Goal: Task Accomplishment & Management: Use online tool/utility

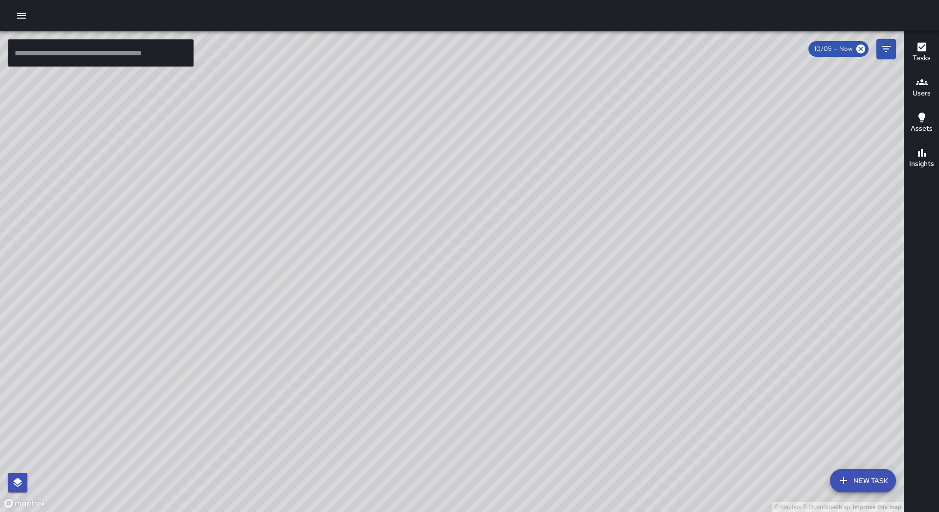
click at [22, 16] on icon "button" at bounding box center [21, 16] width 9 height 6
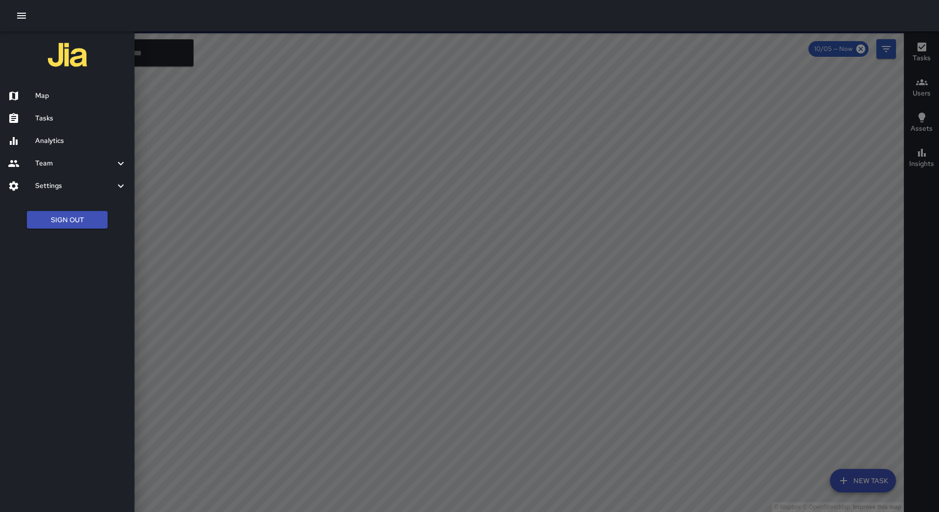
click at [290, 100] on div at bounding box center [469, 256] width 939 height 512
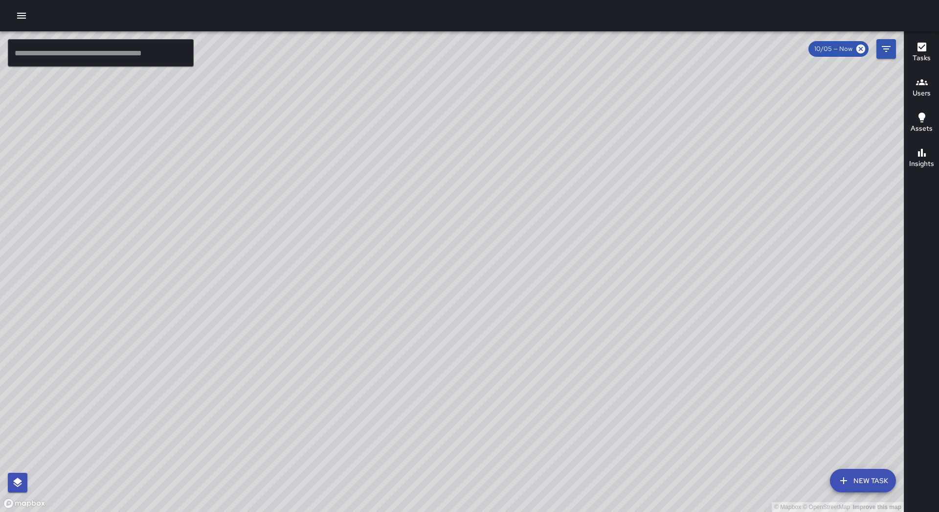
click at [24, 18] on icon "button" at bounding box center [21, 16] width 9 height 6
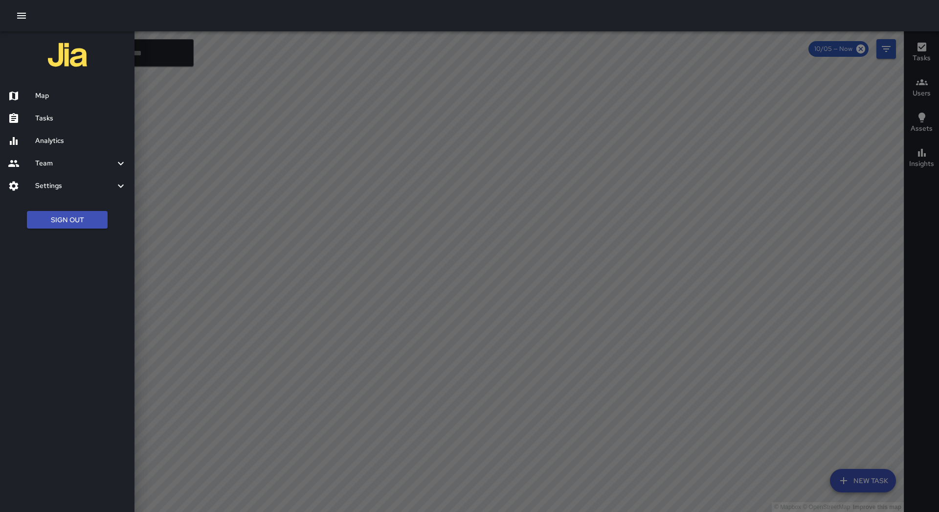
click at [59, 131] on div "Analytics" at bounding box center [67, 141] width 134 height 22
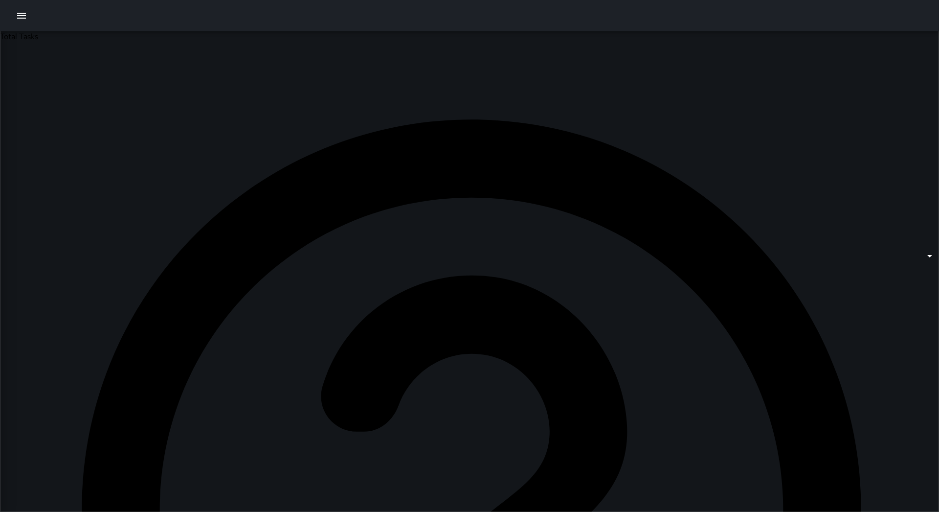
click at [22, 24] on button "button" at bounding box center [22, 16] width 20 height 20
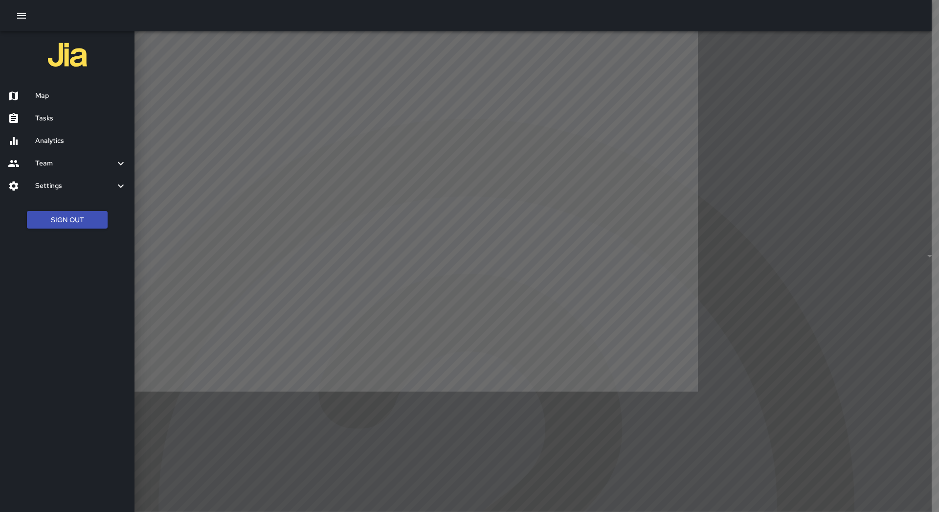
click at [23, 14] on icon "button" at bounding box center [22, 16] width 12 height 12
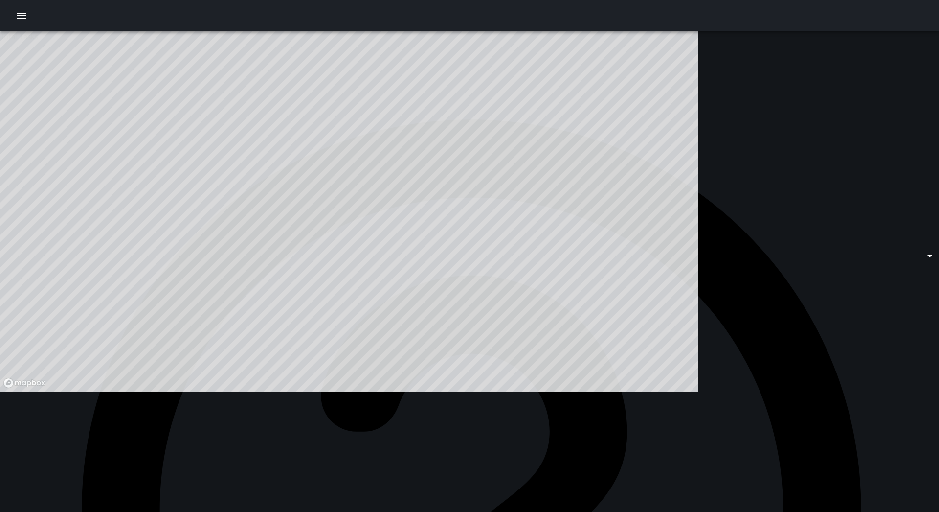
click at [23, 14] on icon "button" at bounding box center [22, 16] width 12 height 12
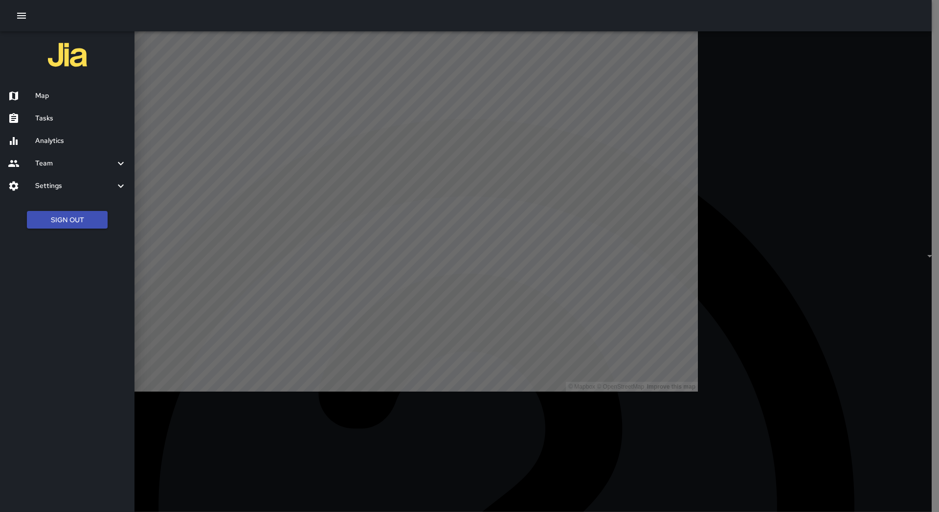
click at [89, 114] on h6 "Tasks" at bounding box center [80, 118] width 91 height 11
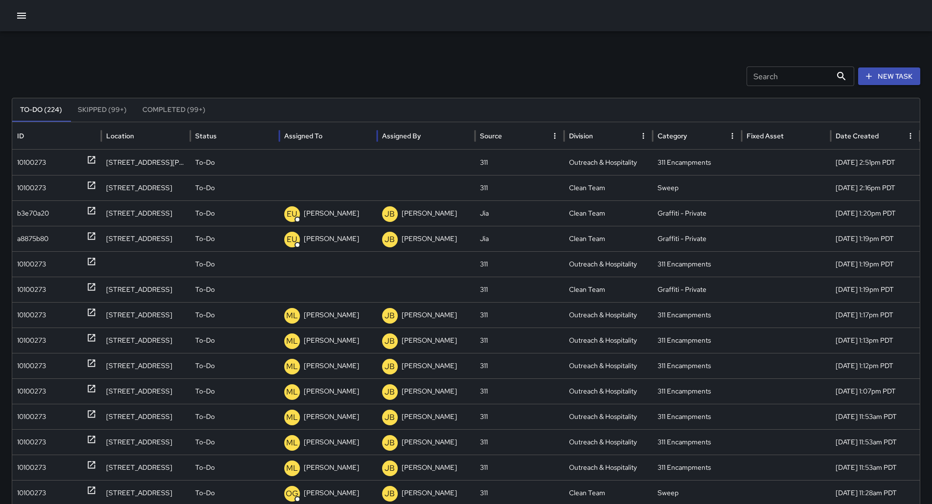
click at [339, 137] on div "Assigned To" at bounding box center [328, 135] width 88 height 27
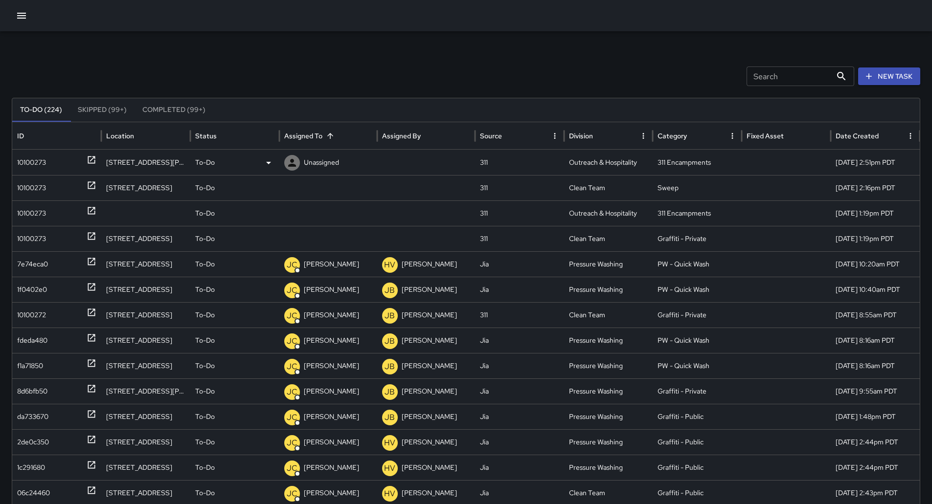
click at [44, 163] on div "10100273" at bounding box center [31, 162] width 29 height 25
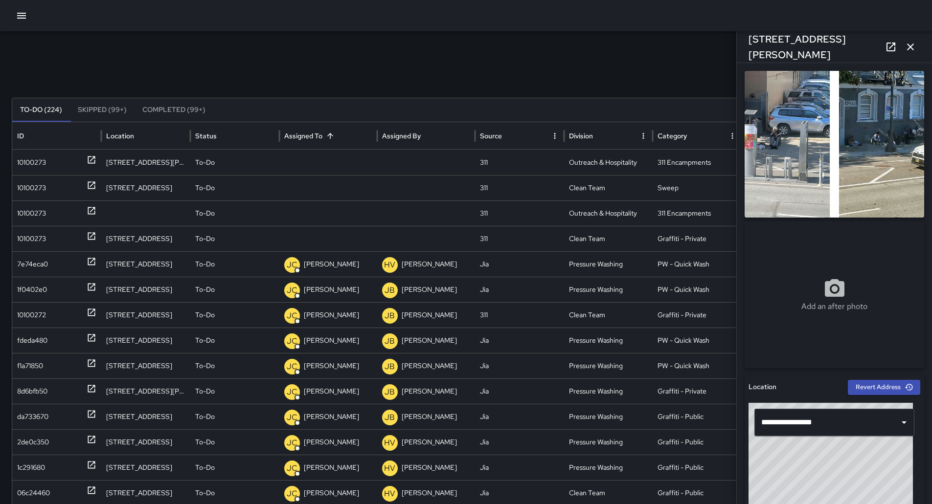
scroll to position [147, 0]
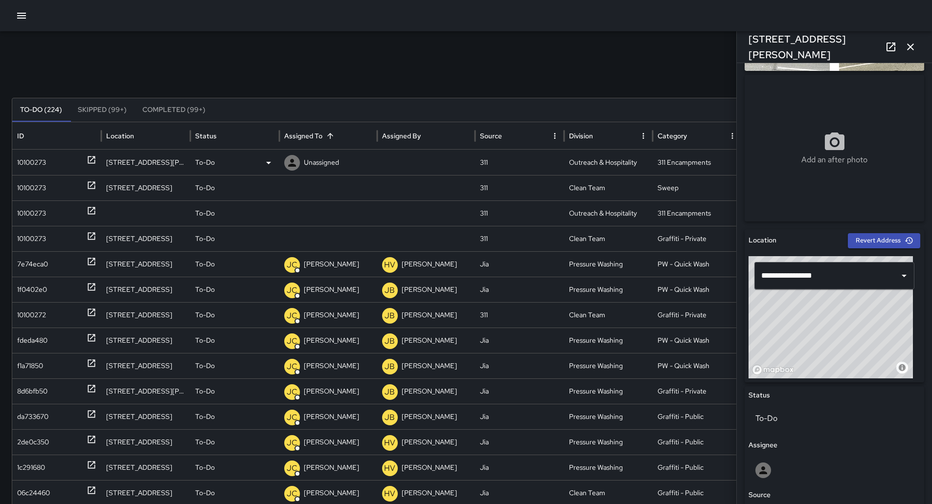
click at [314, 159] on p "Unassigned" at bounding box center [321, 162] width 35 height 25
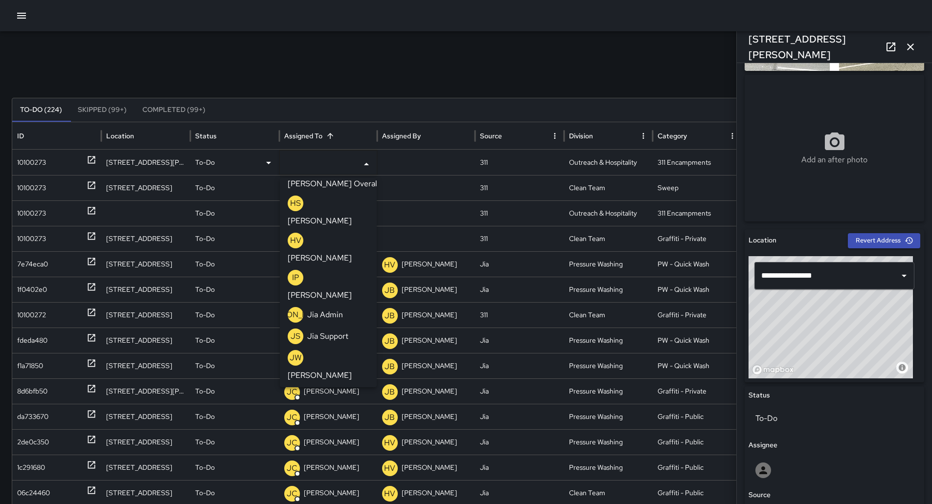
scroll to position [427, 0]
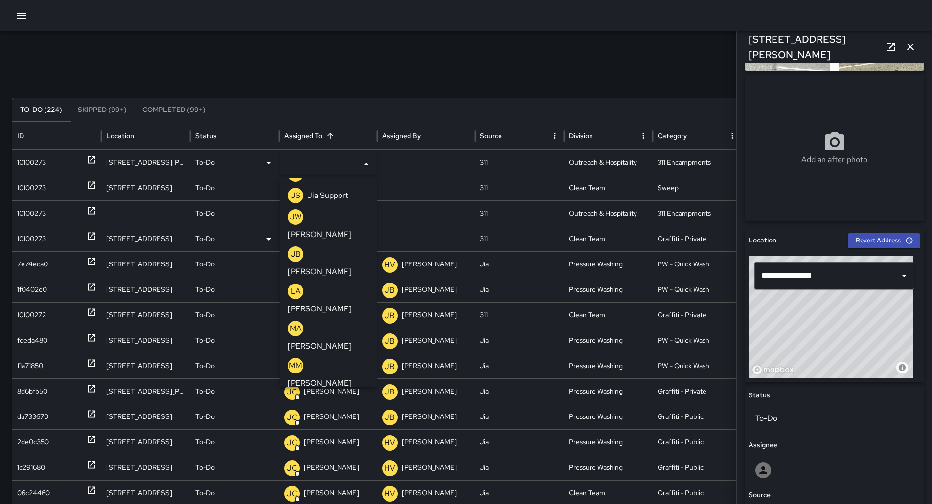
drag, startPoint x: 338, startPoint y: 222, endPoint x: 294, endPoint y: 213, distance: 44.8
click at [338, 452] on p "[PERSON_NAME]" at bounding box center [320, 458] width 64 height 12
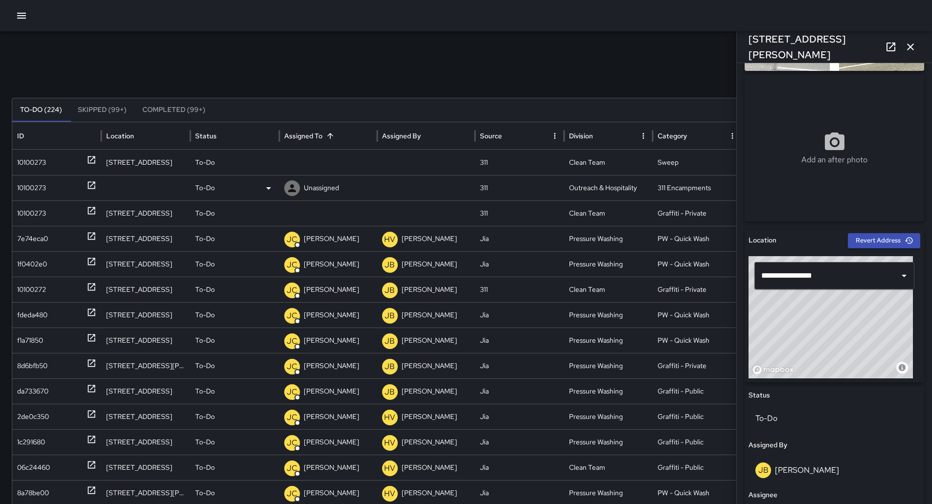
click at [65, 186] on div "10100273" at bounding box center [56, 188] width 79 height 25
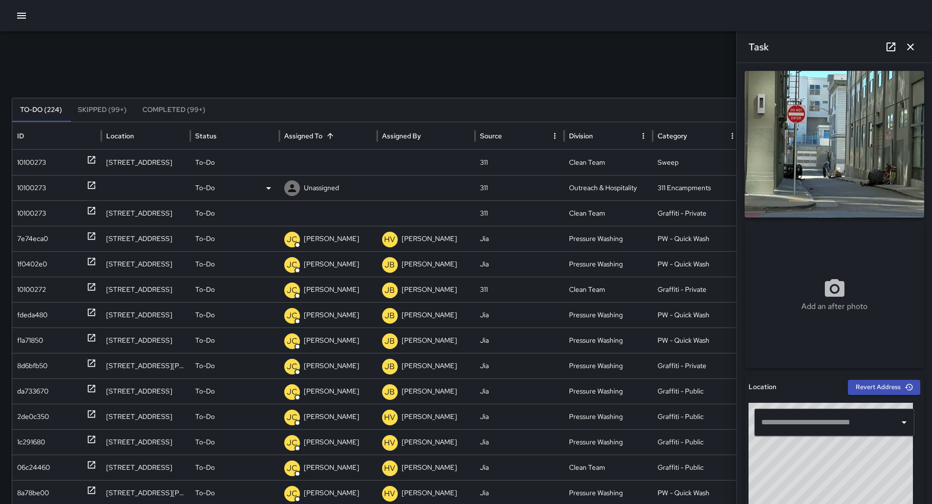
click at [333, 191] on p "Unassigned" at bounding box center [321, 188] width 35 height 25
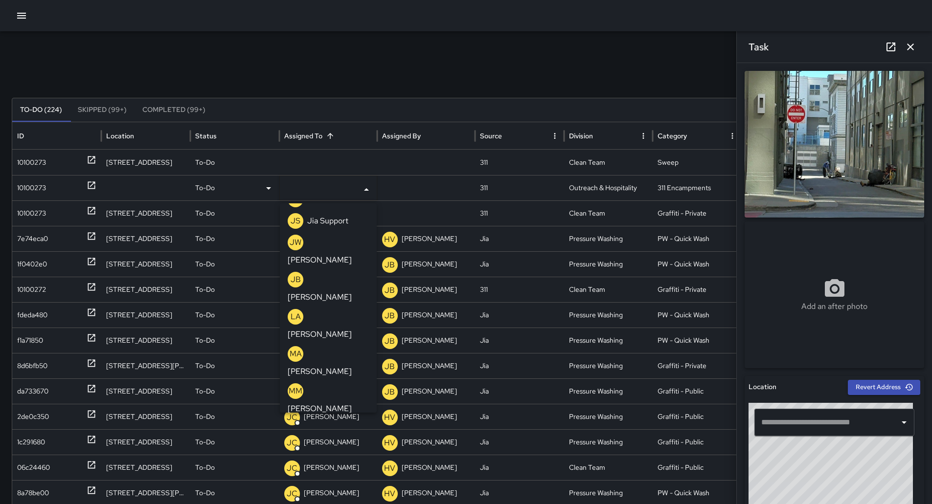
click at [337, 477] on p "[PERSON_NAME]" at bounding box center [320, 483] width 64 height 12
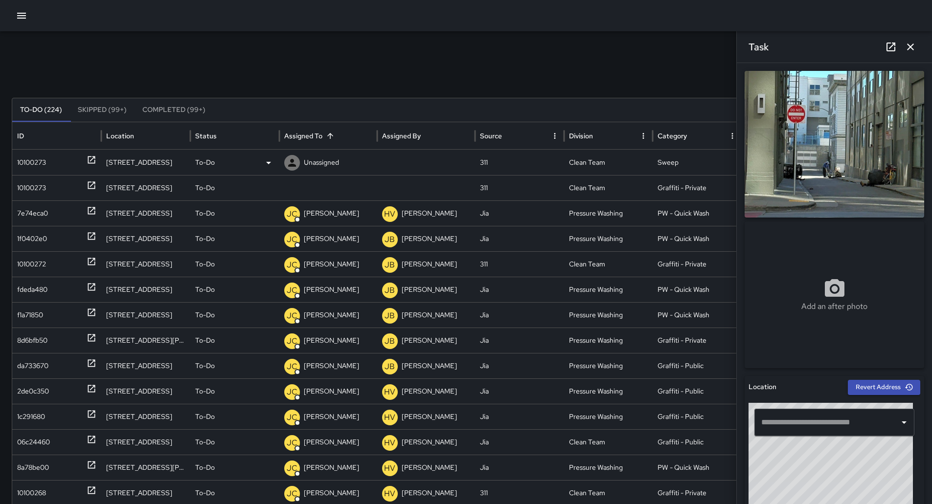
click at [47, 158] on div "10100273" at bounding box center [56, 162] width 79 height 25
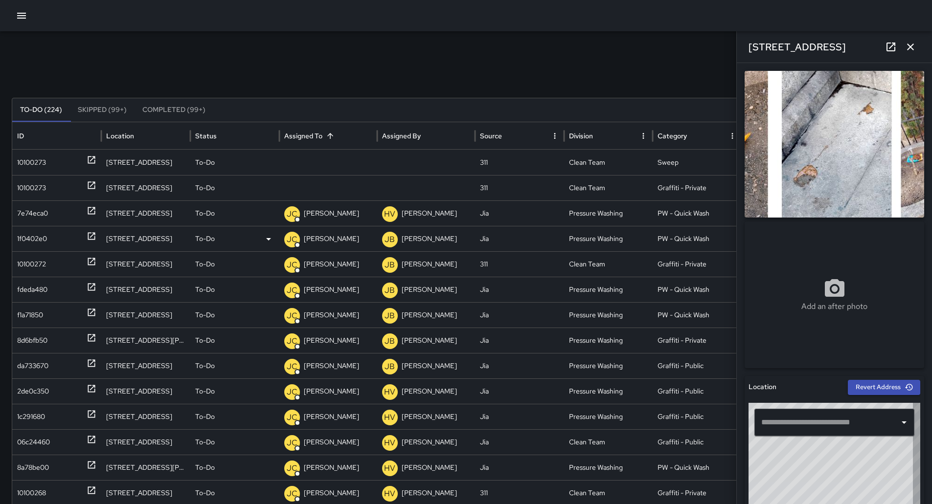
type input "**********"
click at [327, 163] on p "Unassigned" at bounding box center [321, 162] width 35 height 25
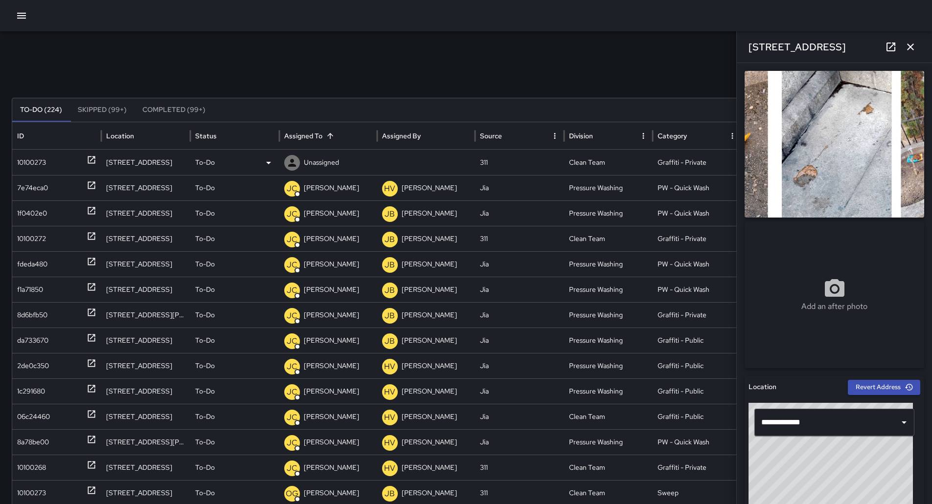
click at [37, 165] on div "10100273" at bounding box center [31, 162] width 29 height 25
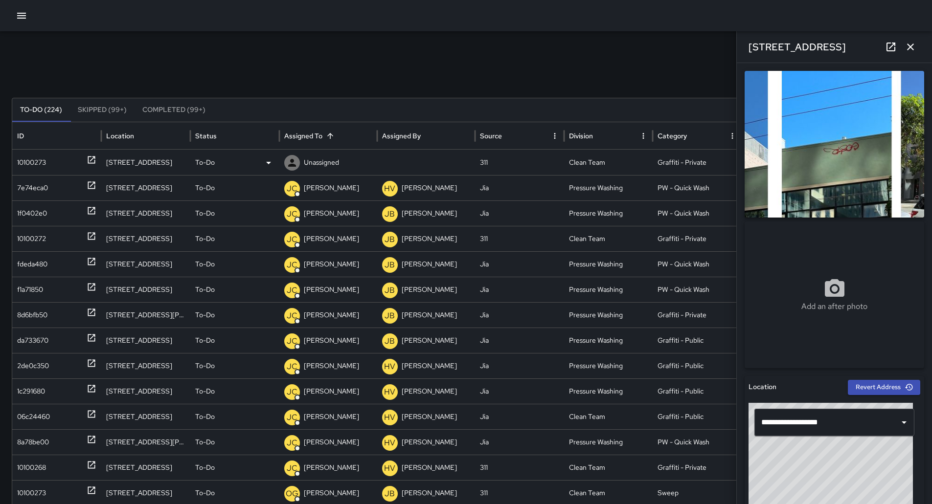
click at [276, 159] on div "To-Do" at bounding box center [234, 162] width 89 height 25
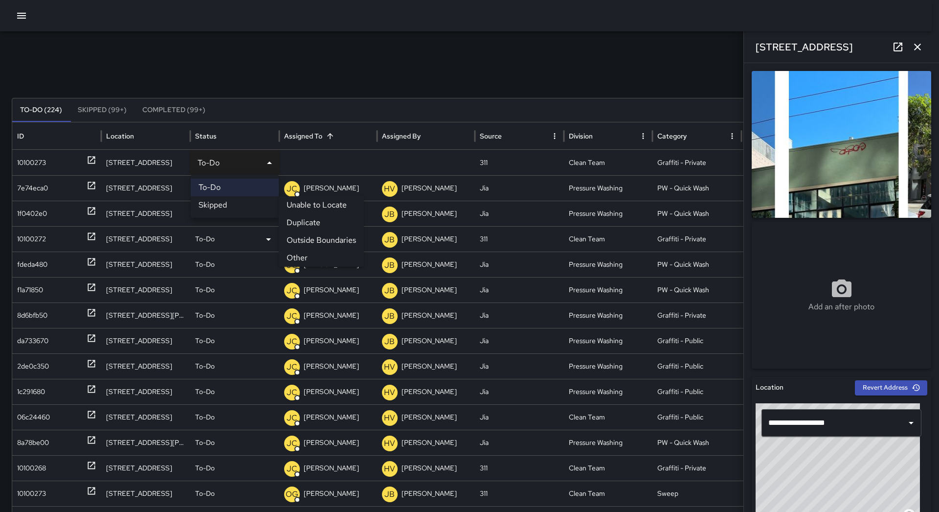
click at [320, 251] on li "Other" at bounding box center [321, 258] width 85 height 18
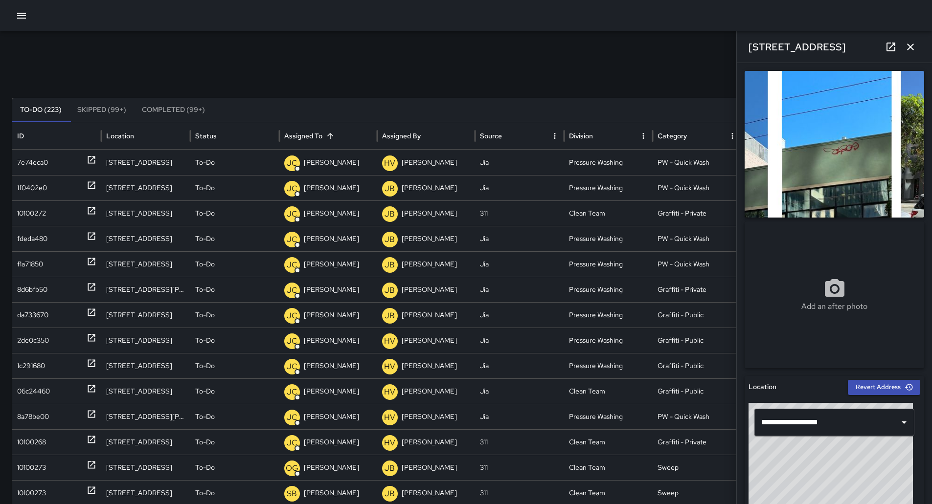
click at [18, 21] on icon "button" at bounding box center [22, 16] width 12 height 12
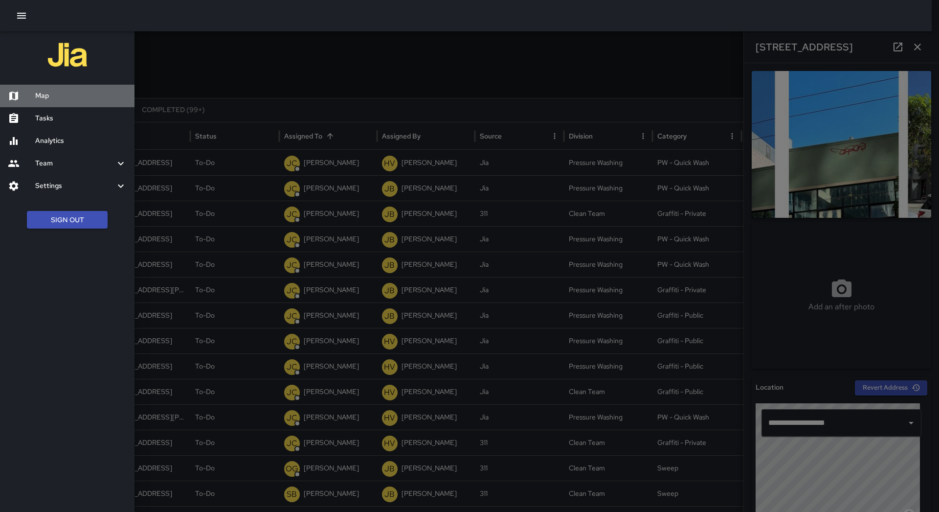
click at [53, 91] on h6 "Map" at bounding box center [80, 95] width 91 height 11
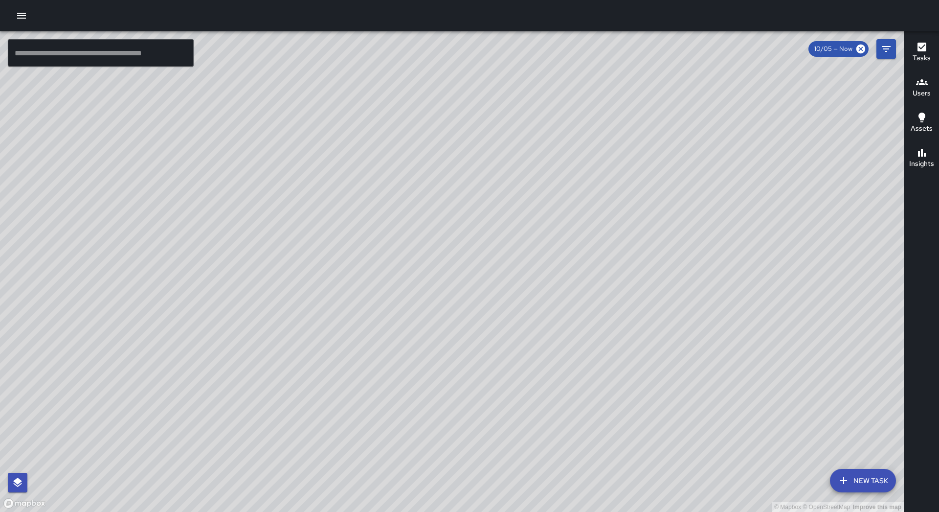
click at [923, 82] on icon "button" at bounding box center [922, 82] width 12 height 12
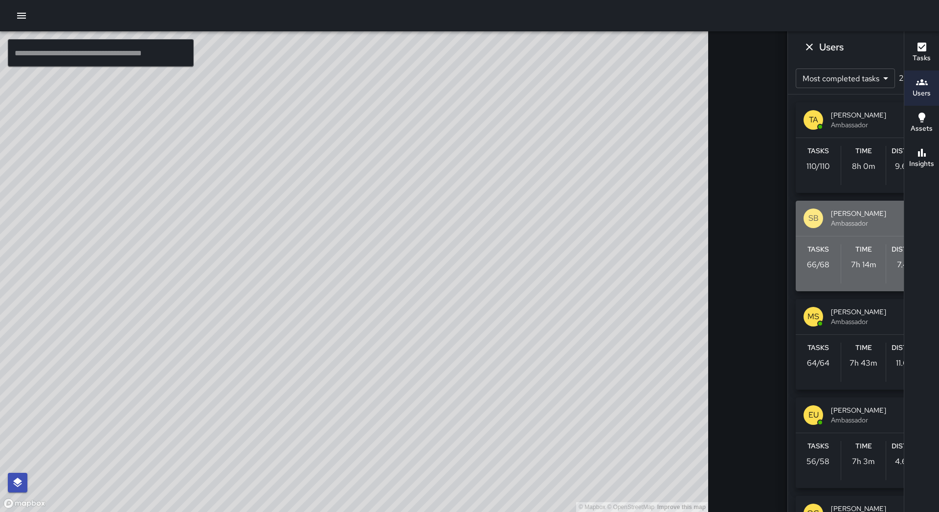
click at [831, 217] on span "[PERSON_NAME]" at bounding box center [877, 213] width 92 height 10
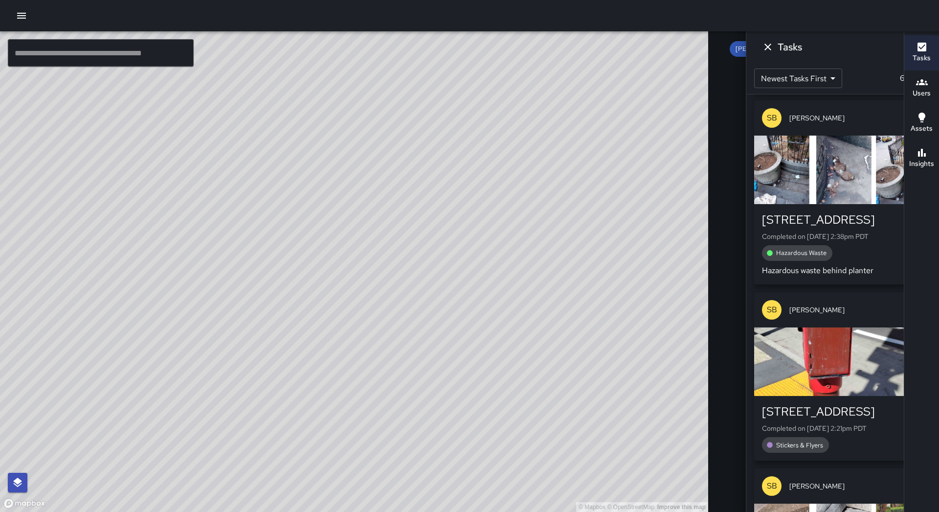
scroll to position [1171, 0]
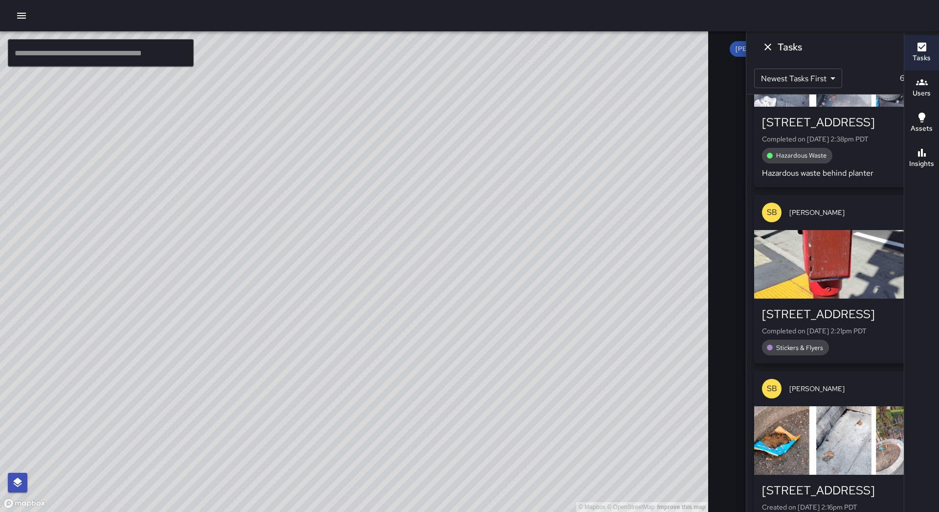
click at [827, 166] on div "[STREET_ADDRESS] Completed on [DATE] 2:38pm PDT Hazardous Waste Hazardous waste…" at bounding box center [842, 146] width 161 height 65
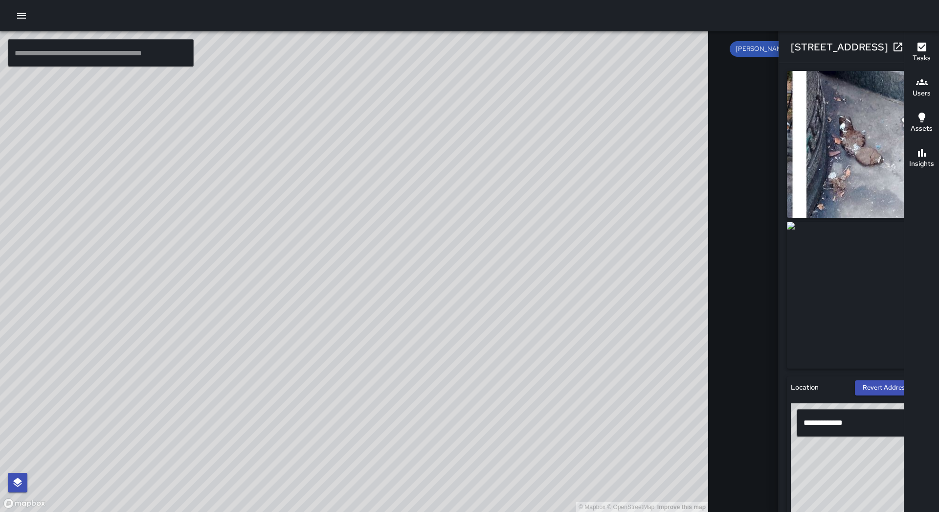
click at [912, 47] on icon "button" at bounding box center [918, 47] width 12 height 12
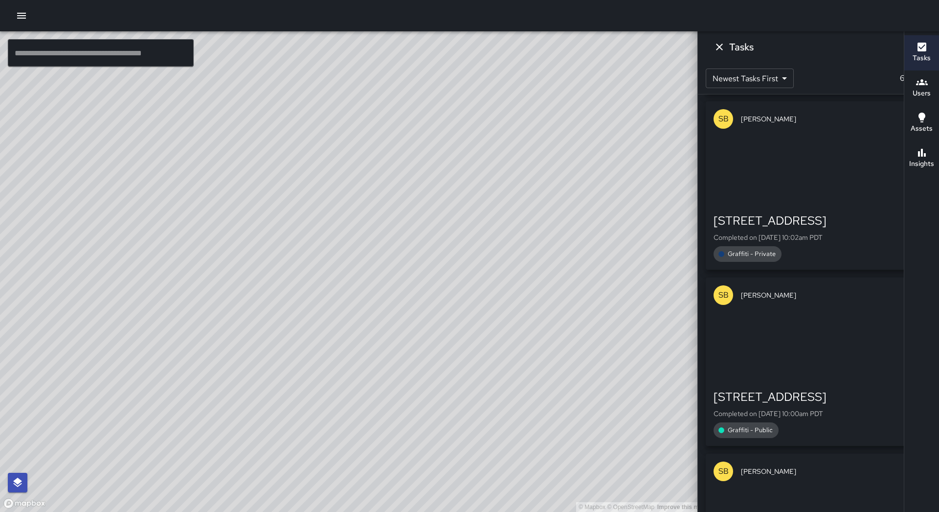
scroll to position [6042, 0]
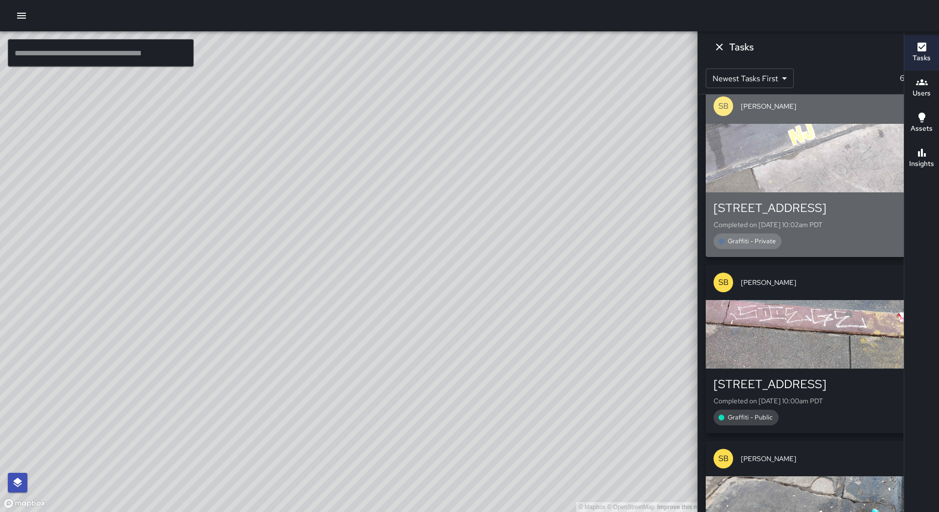
click at [833, 201] on button "SB [PERSON_NAME] [STREET_ADDRESS] Completed on [DATE] 10:02am PDT Graffiti - Pr…" at bounding box center [818, 173] width 225 height 168
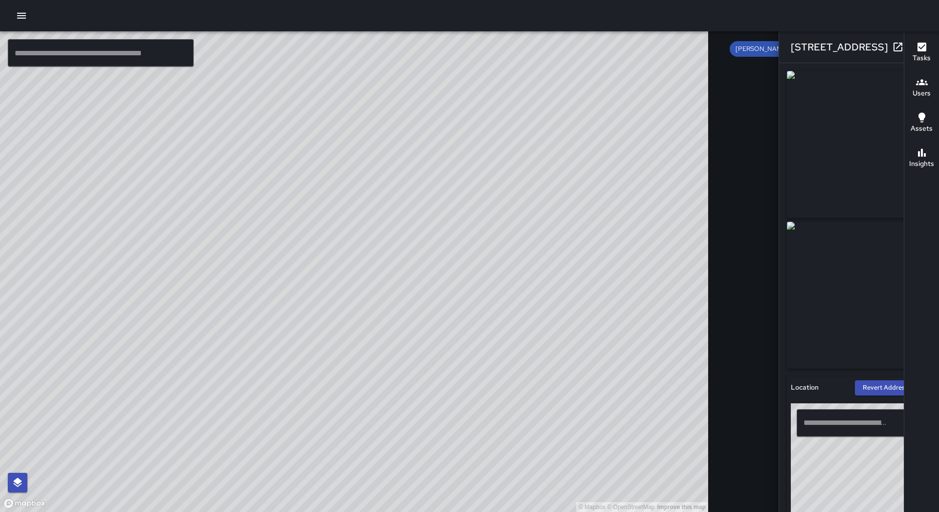
type input "**********"
click at [912, 43] on icon "button" at bounding box center [918, 47] width 12 height 12
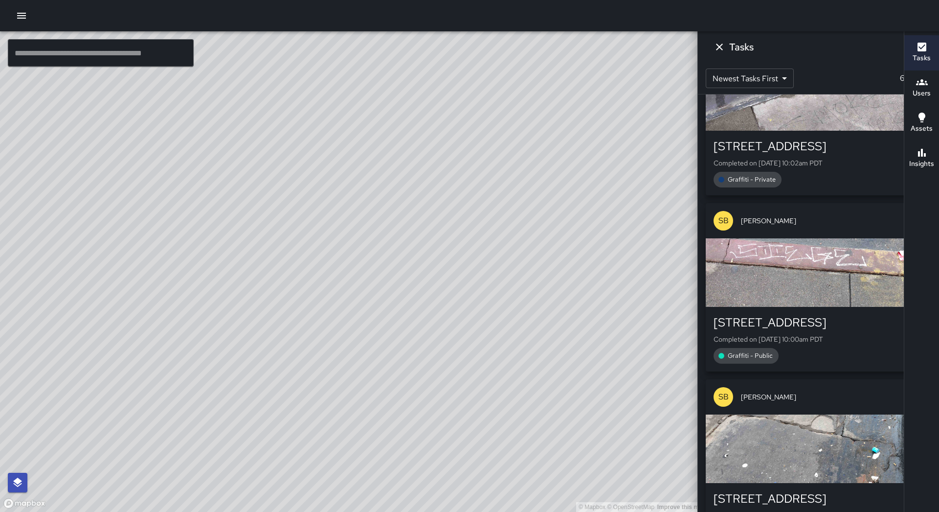
scroll to position [6238, 0]
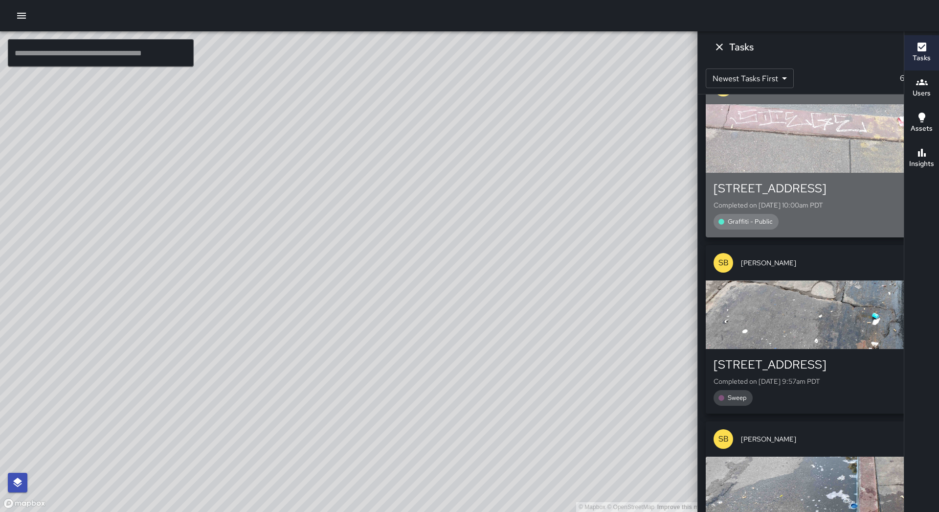
click at [833, 193] on div "[STREET_ADDRESS]" at bounding box center [819, 188] width 210 height 16
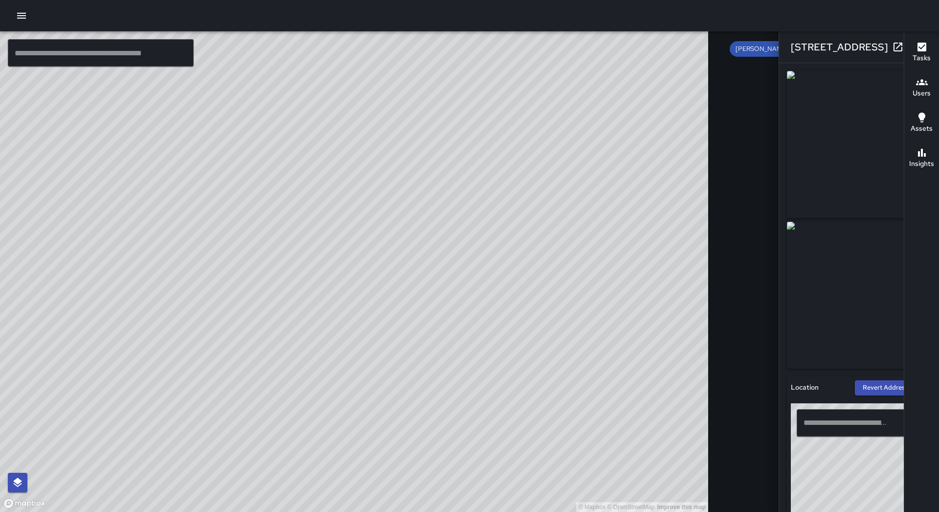
type input "**********"
click at [912, 46] on icon "button" at bounding box center [918, 47] width 12 height 12
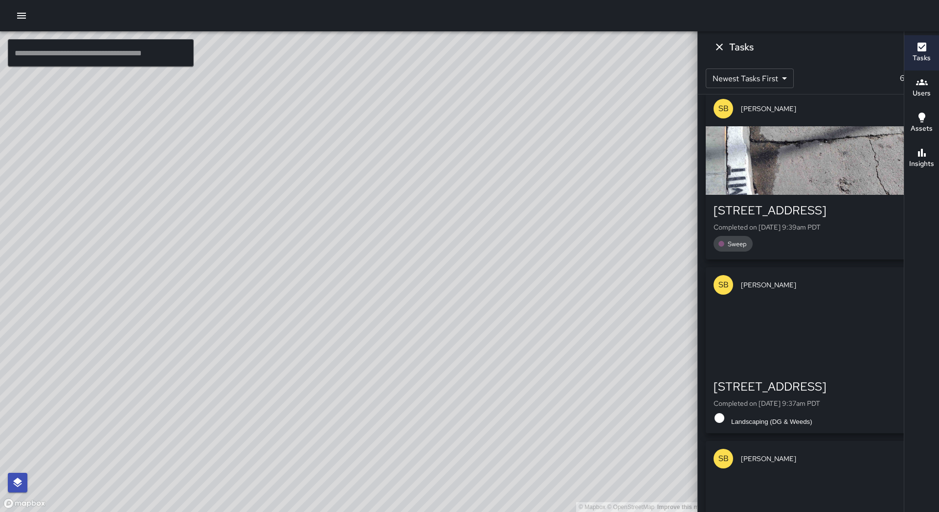
scroll to position [7118, 0]
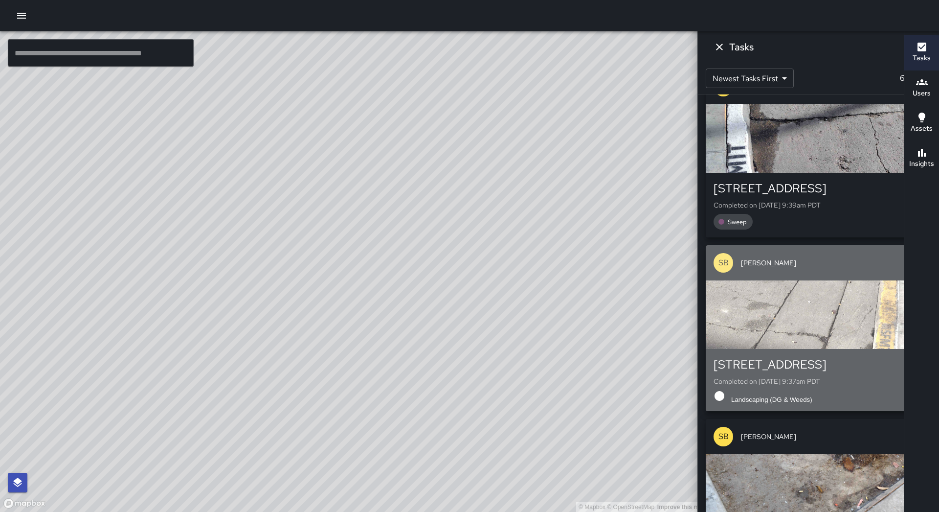
drag, startPoint x: 856, startPoint y: 317, endPoint x: 851, endPoint y: 322, distance: 6.9
click at [856, 318] on div "button" at bounding box center [818, 314] width 225 height 68
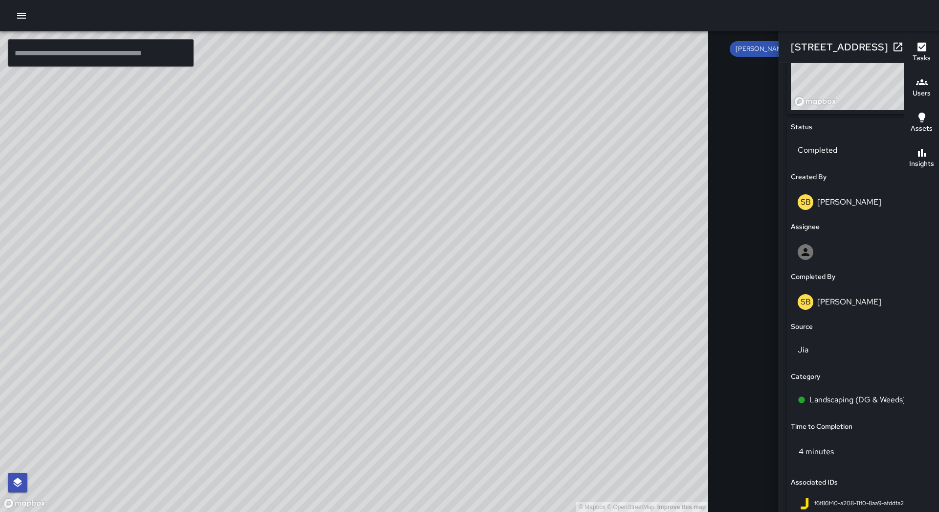
scroll to position [489, 0]
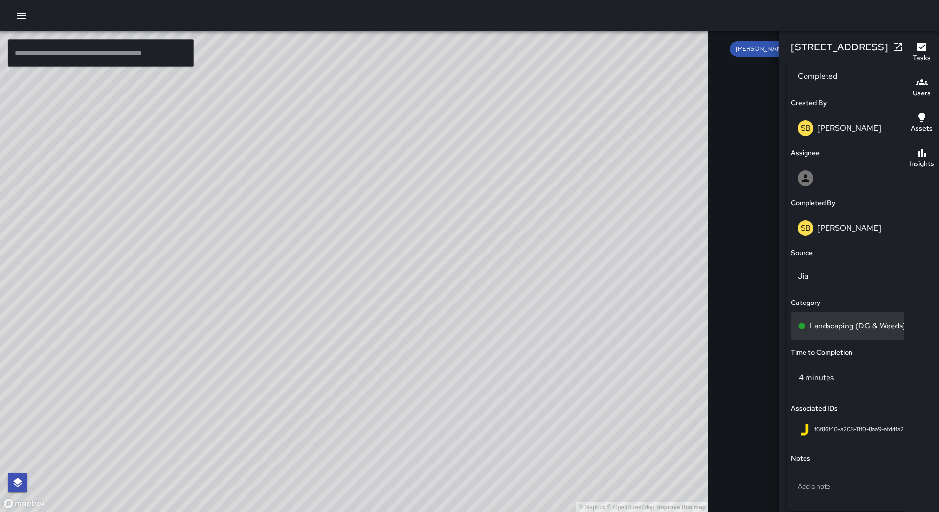
click at [809, 322] on p "Landscaping (DG & Weeds)" at bounding box center [857, 326] width 96 height 12
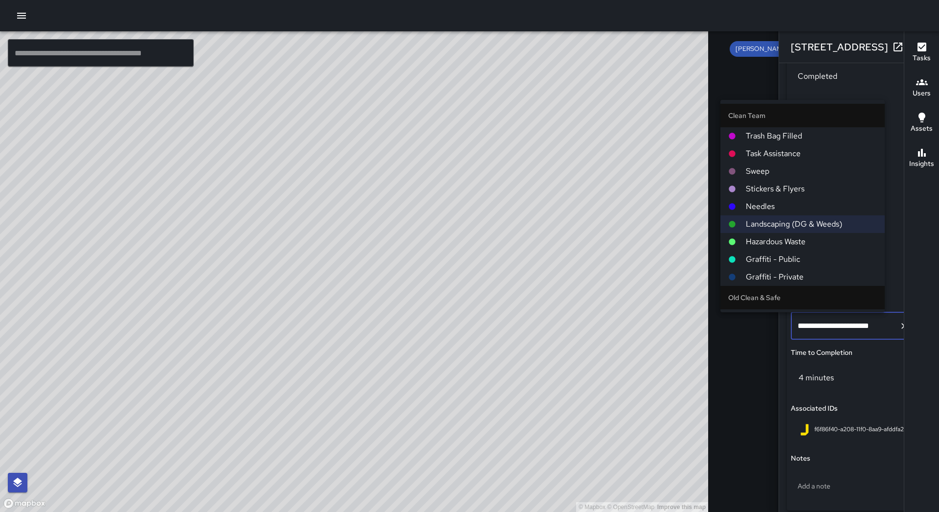
click at [796, 162] on li "Sweep" at bounding box center [802, 171] width 164 height 18
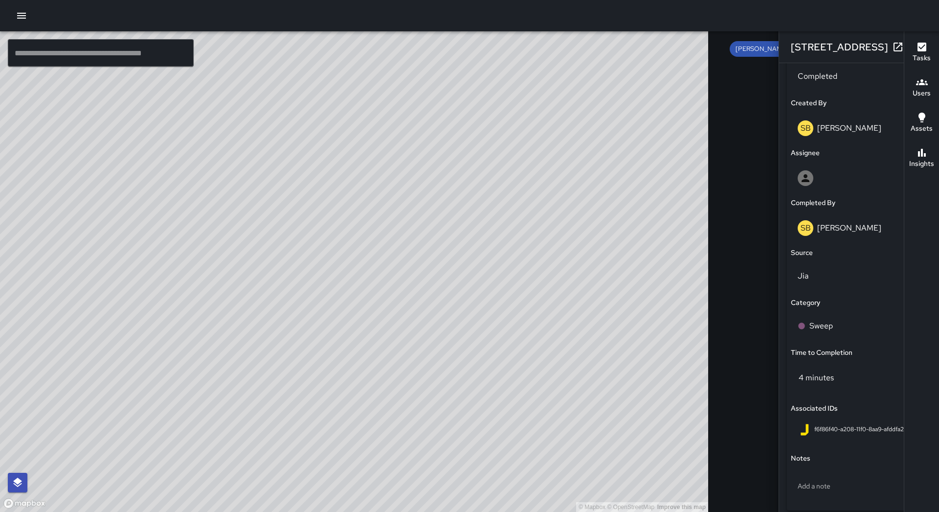
click at [912, 44] on icon "button" at bounding box center [918, 47] width 12 height 12
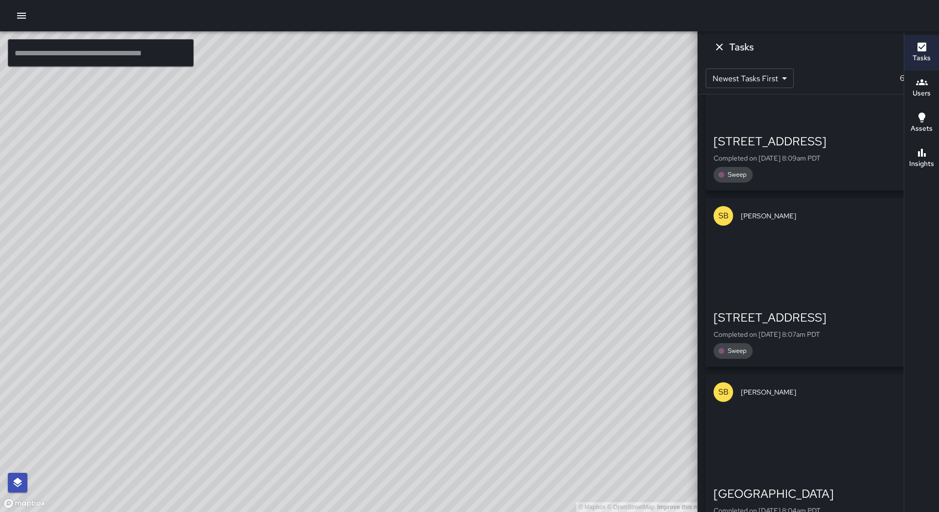
scroll to position [10786, 0]
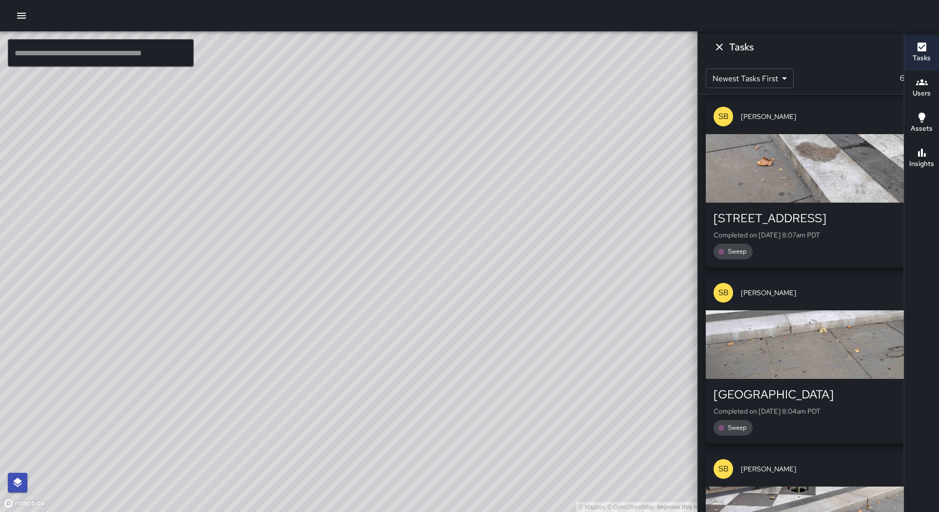
drag, startPoint x: 602, startPoint y: 44, endPoint x: 596, endPoint y: 43, distance: 6.0
click at [791, 45] on icon at bounding box center [796, 49] width 11 height 11
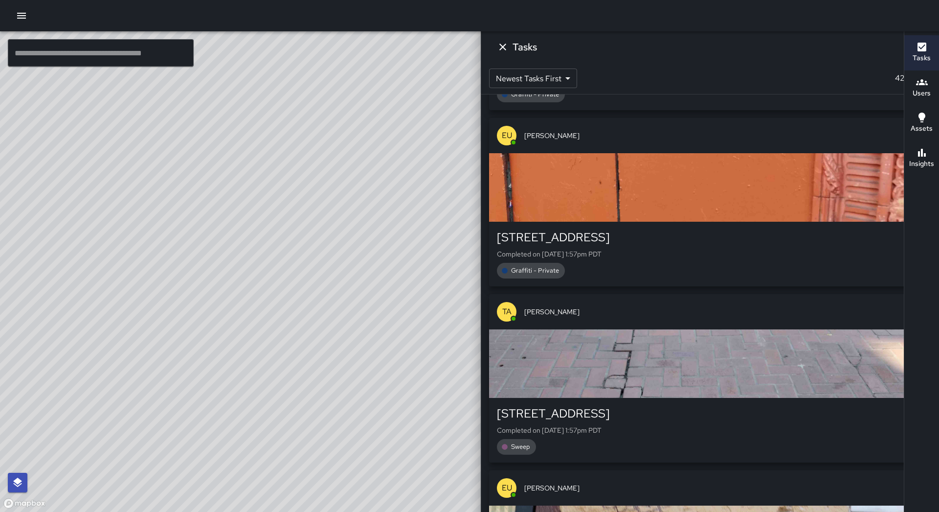
click at [506, 49] on icon "Dismiss" at bounding box center [502, 47] width 7 height 7
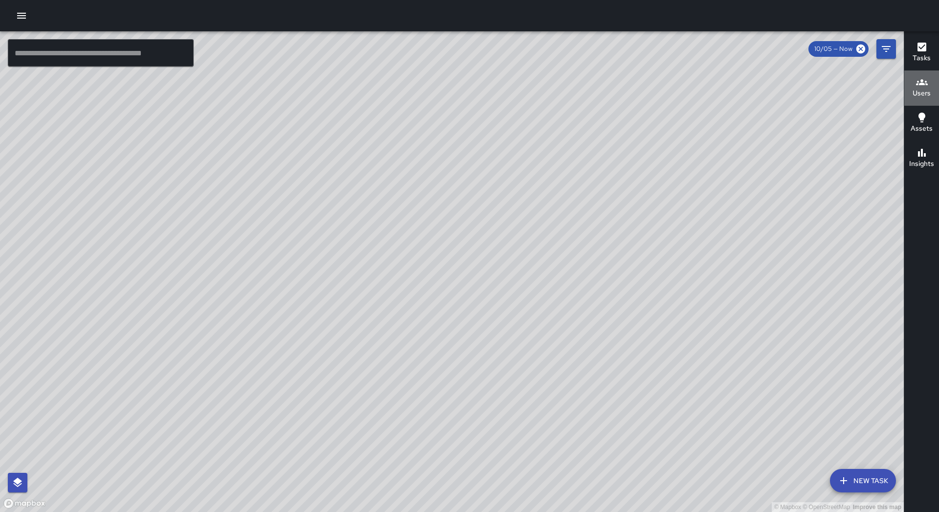
click at [926, 83] on icon "button" at bounding box center [922, 82] width 12 height 12
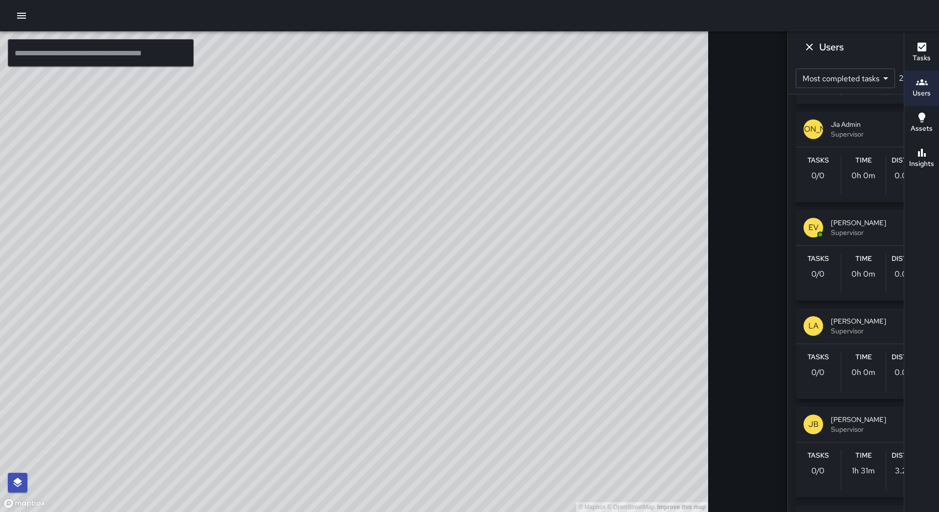
scroll to position [1907, 0]
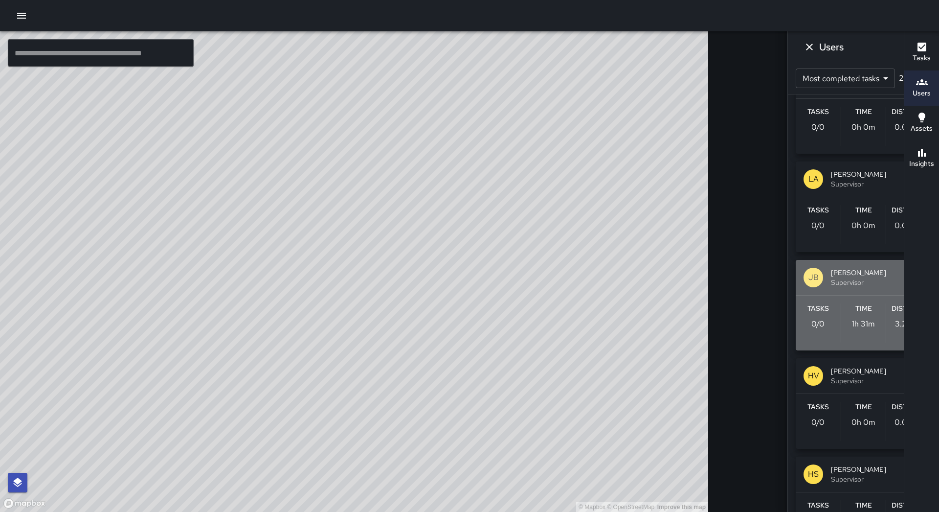
click at [819, 297] on div "Tasks 0 / 0 Time 1h 31m Distance 3.29 mi" at bounding box center [863, 322] width 135 height 55
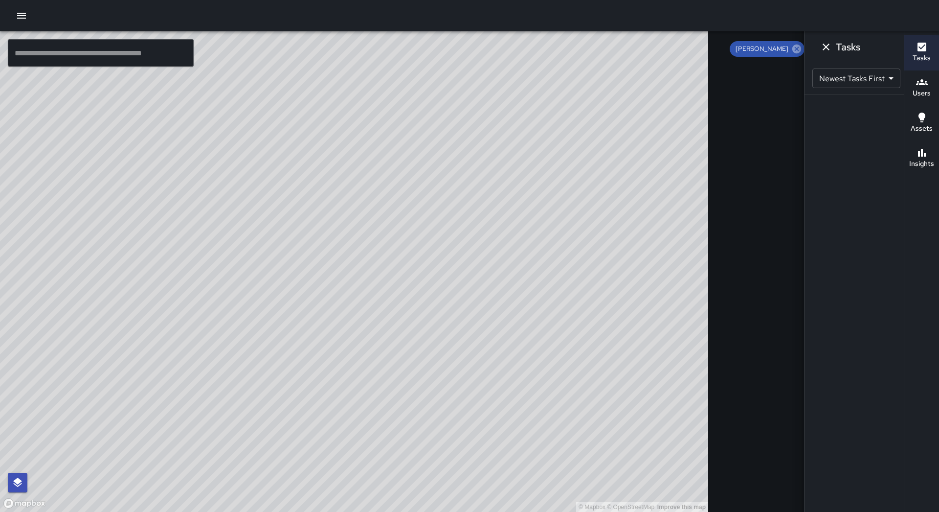
click at [792, 50] on icon at bounding box center [796, 49] width 9 height 9
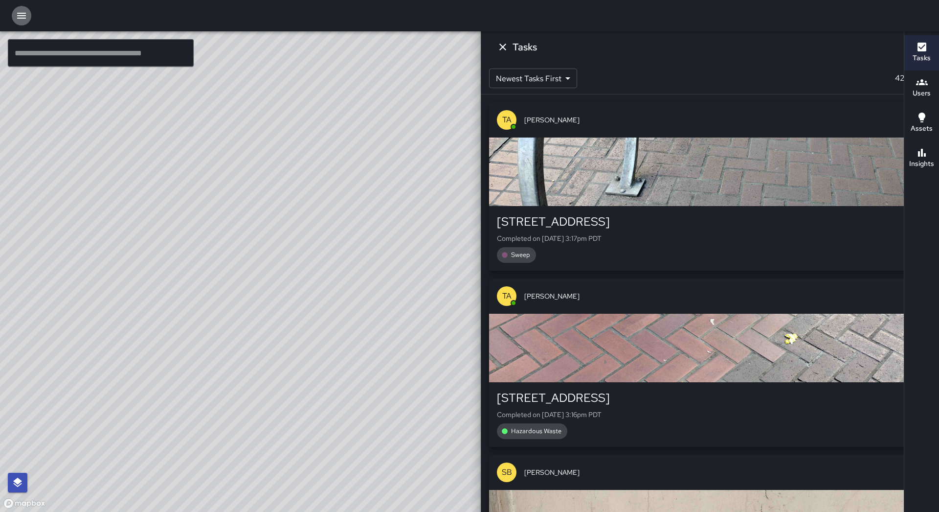
click at [21, 15] on icon "button" at bounding box center [22, 16] width 12 height 12
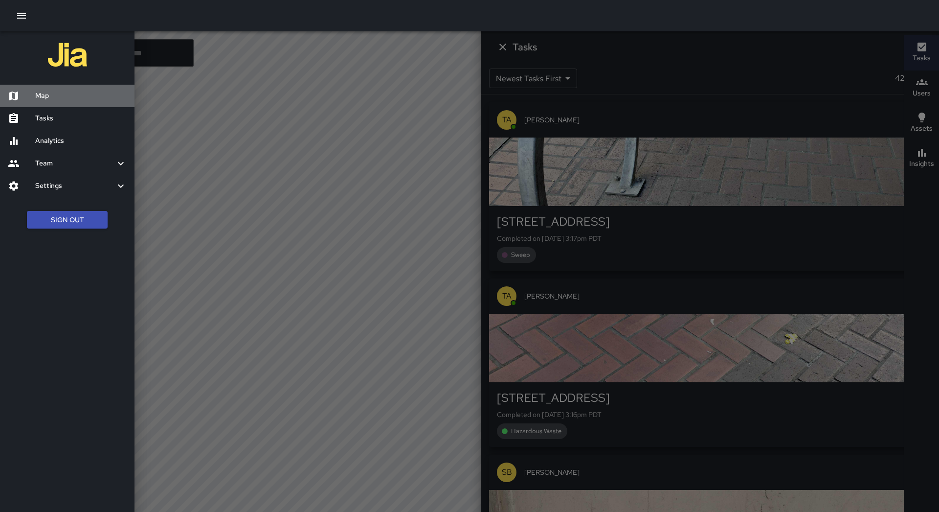
click at [61, 105] on div "Map" at bounding box center [67, 96] width 134 height 22
